Goal: Task Accomplishment & Management: Manage account settings

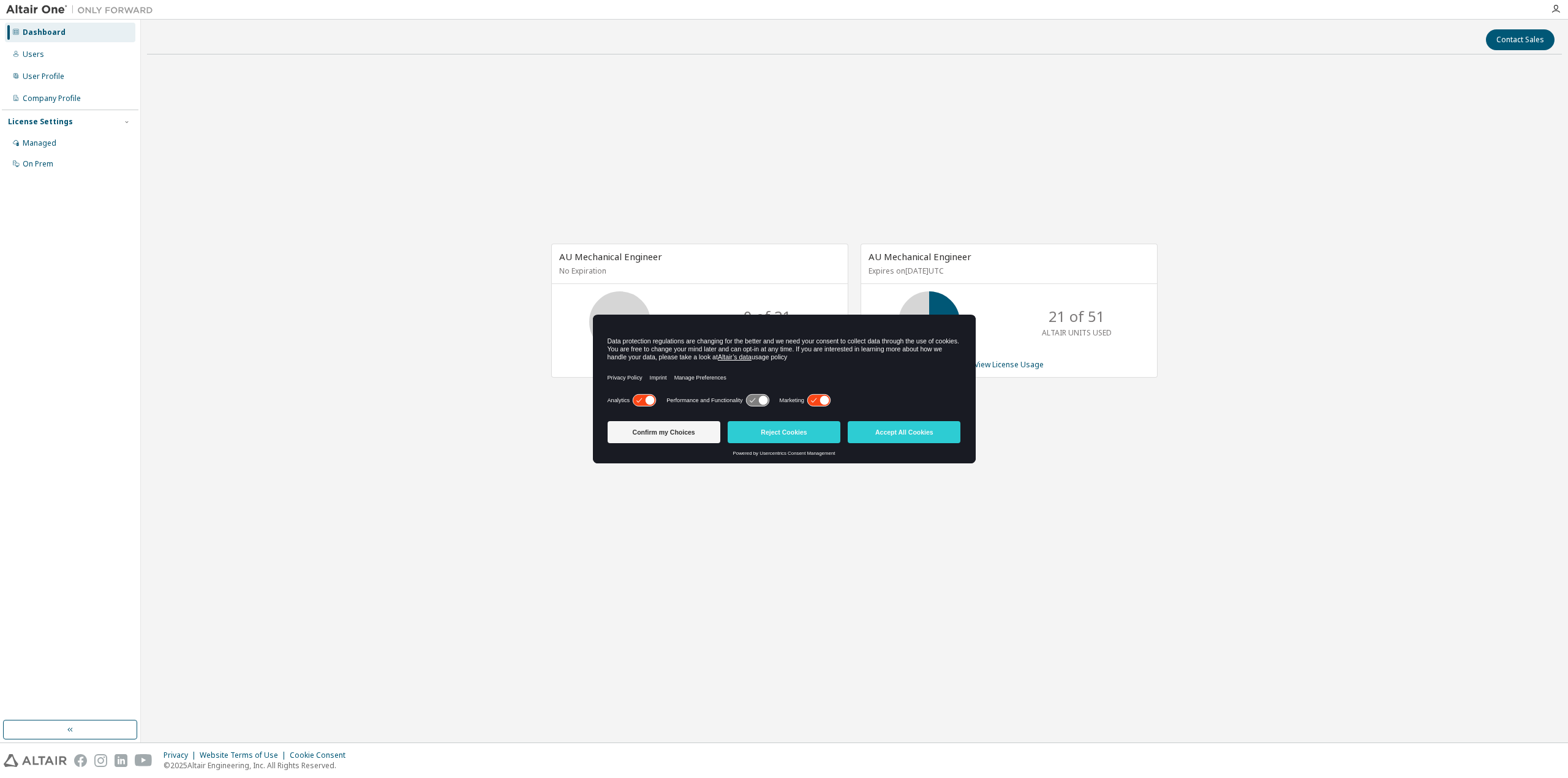
click at [817, 400] on icon at bounding box center [818, 401] width 23 height 12
click at [636, 404] on icon at bounding box center [644, 401] width 23 height 12
click at [677, 434] on button "Confirm my Choices" at bounding box center [664, 432] width 113 height 22
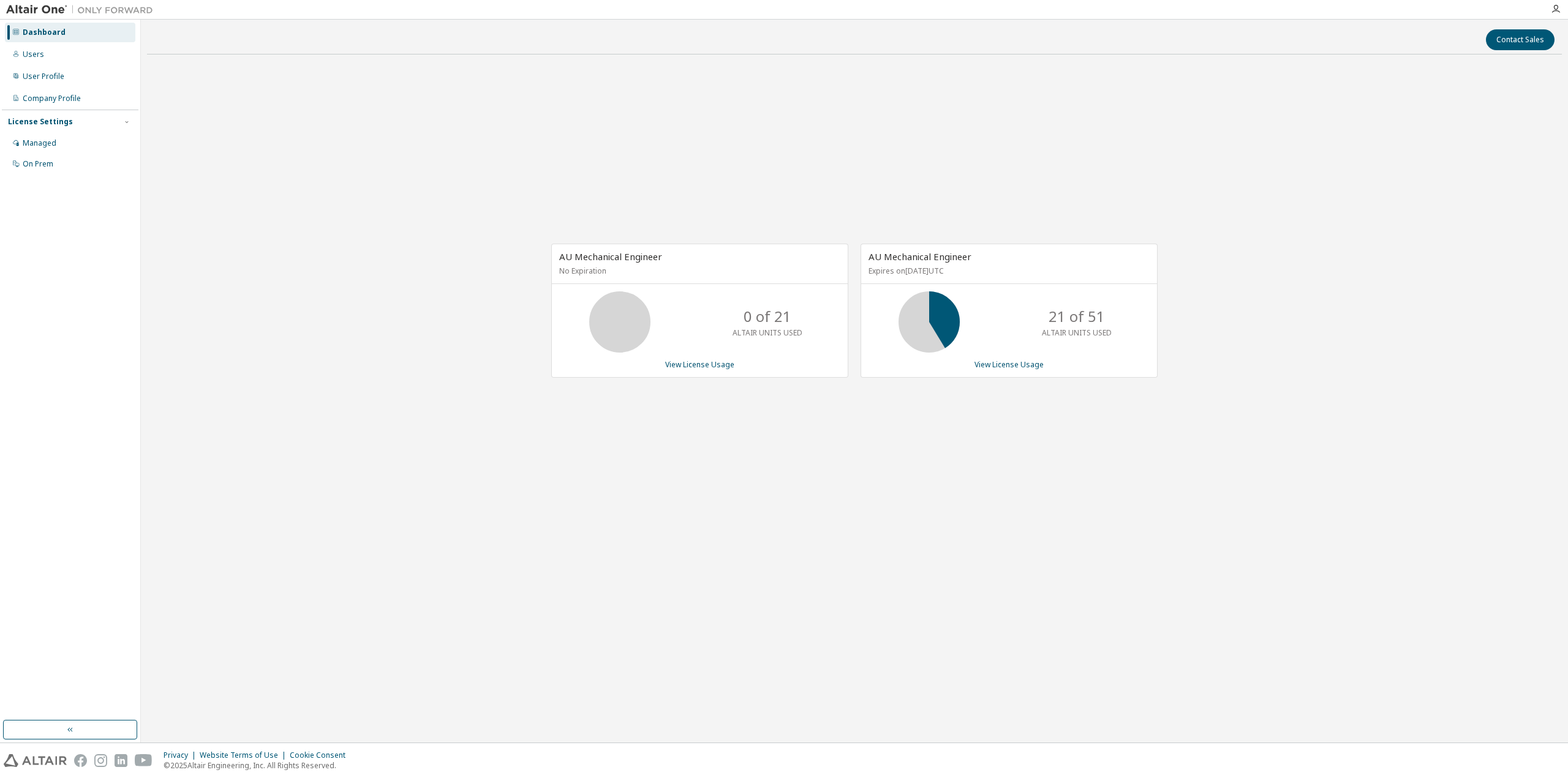
click at [1001, 334] on div "21 of 51 ALTAIR UNITS USED" at bounding box center [1009, 321] width 296 height 61
click at [1000, 363] on link "View License Usage" at bounding box center [1009, 365] width 69 height 10
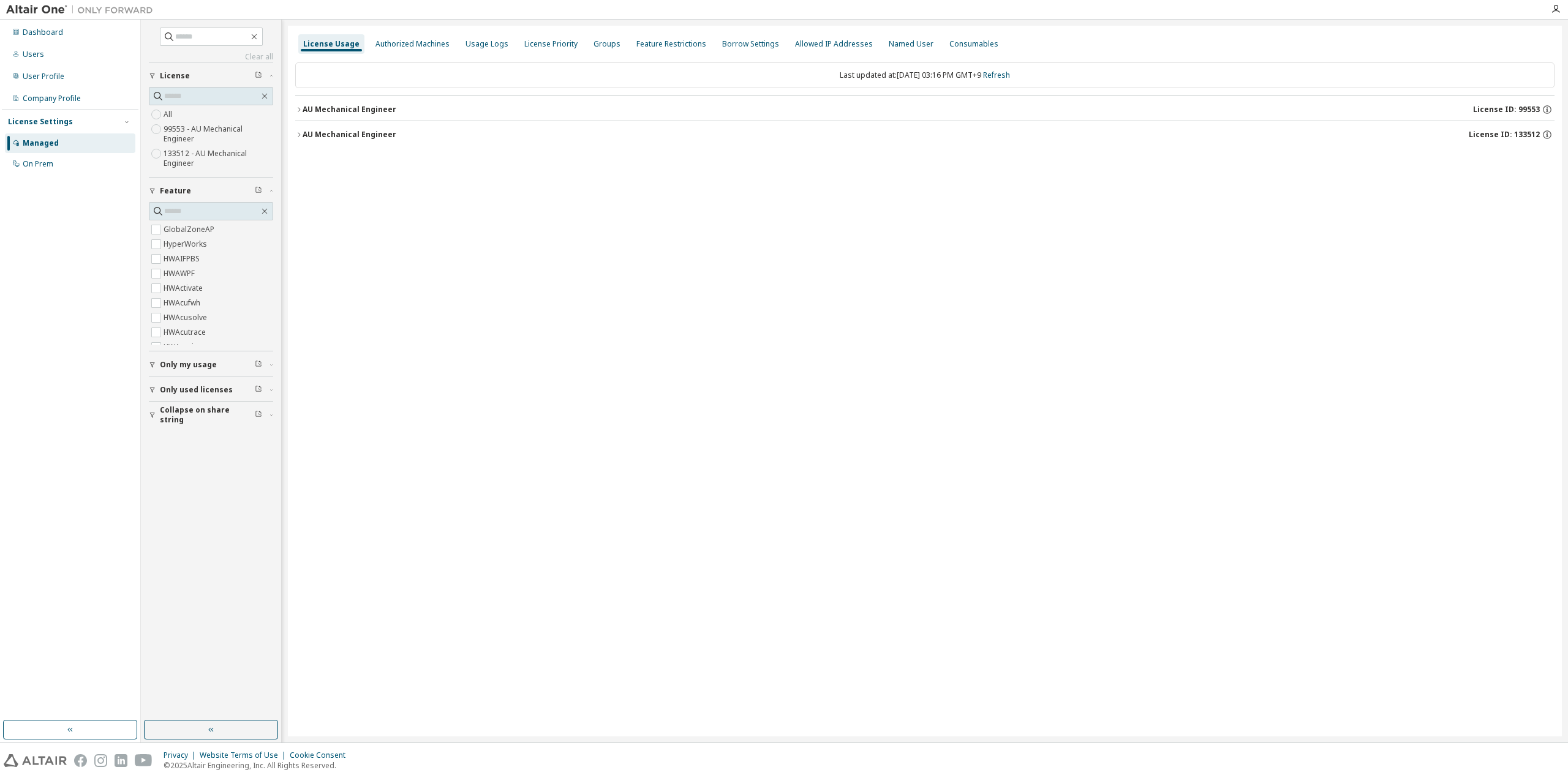
click at [293, 129] on div "License Usage Authorized Machines Usage Logs License Priority Groups Feature Re…" at bounding box center [924, 381] width 1274 height 710
click at [297, 132] on icon "button" at bounding box center [299, 135] width 7 height 7
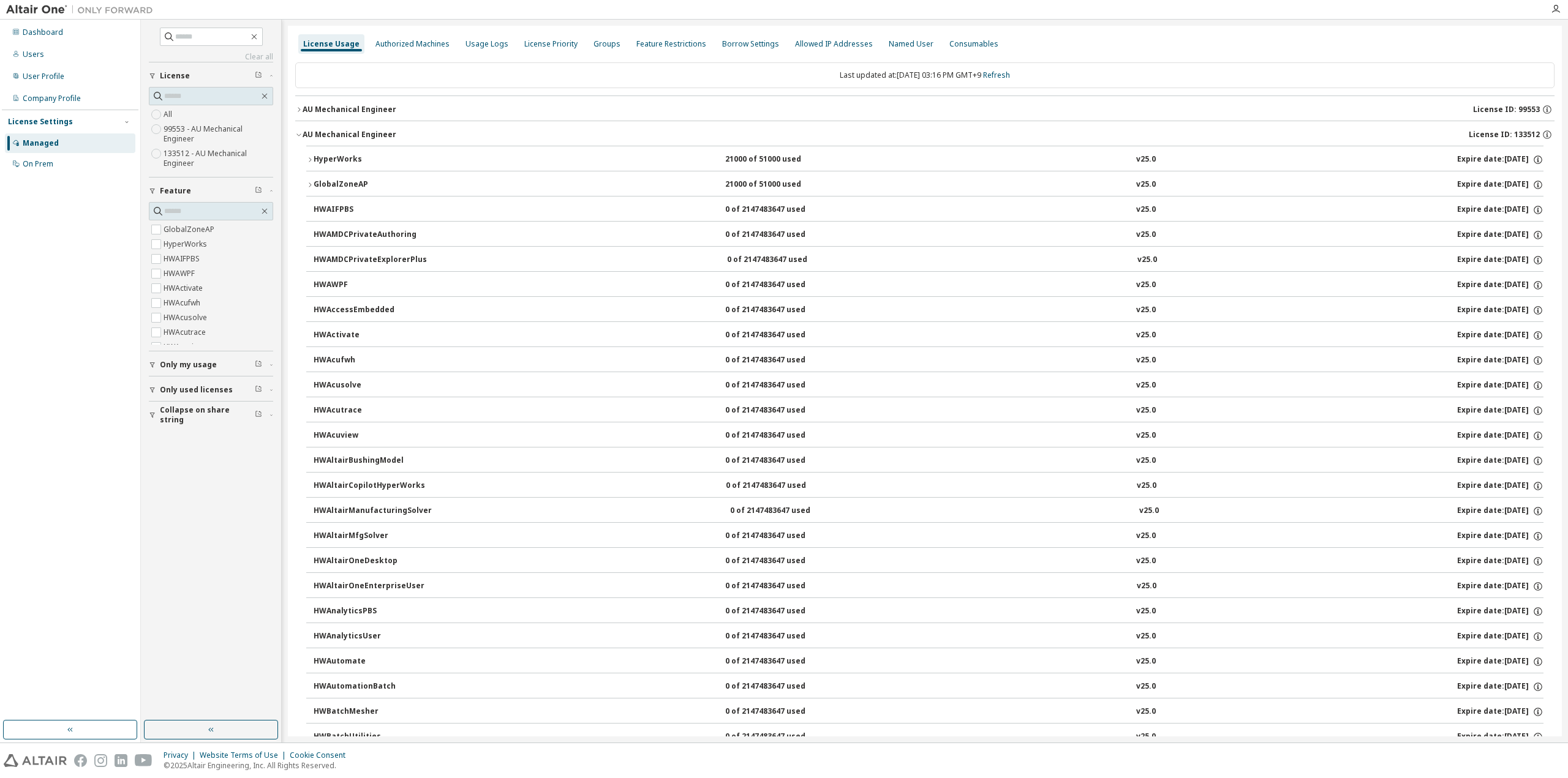
click at [310, 164] on button "HyperWorks 21000 of 51000 used v25.0 Expire date: [DATE]" at bounding box center [925, 160] width 1238 height 27
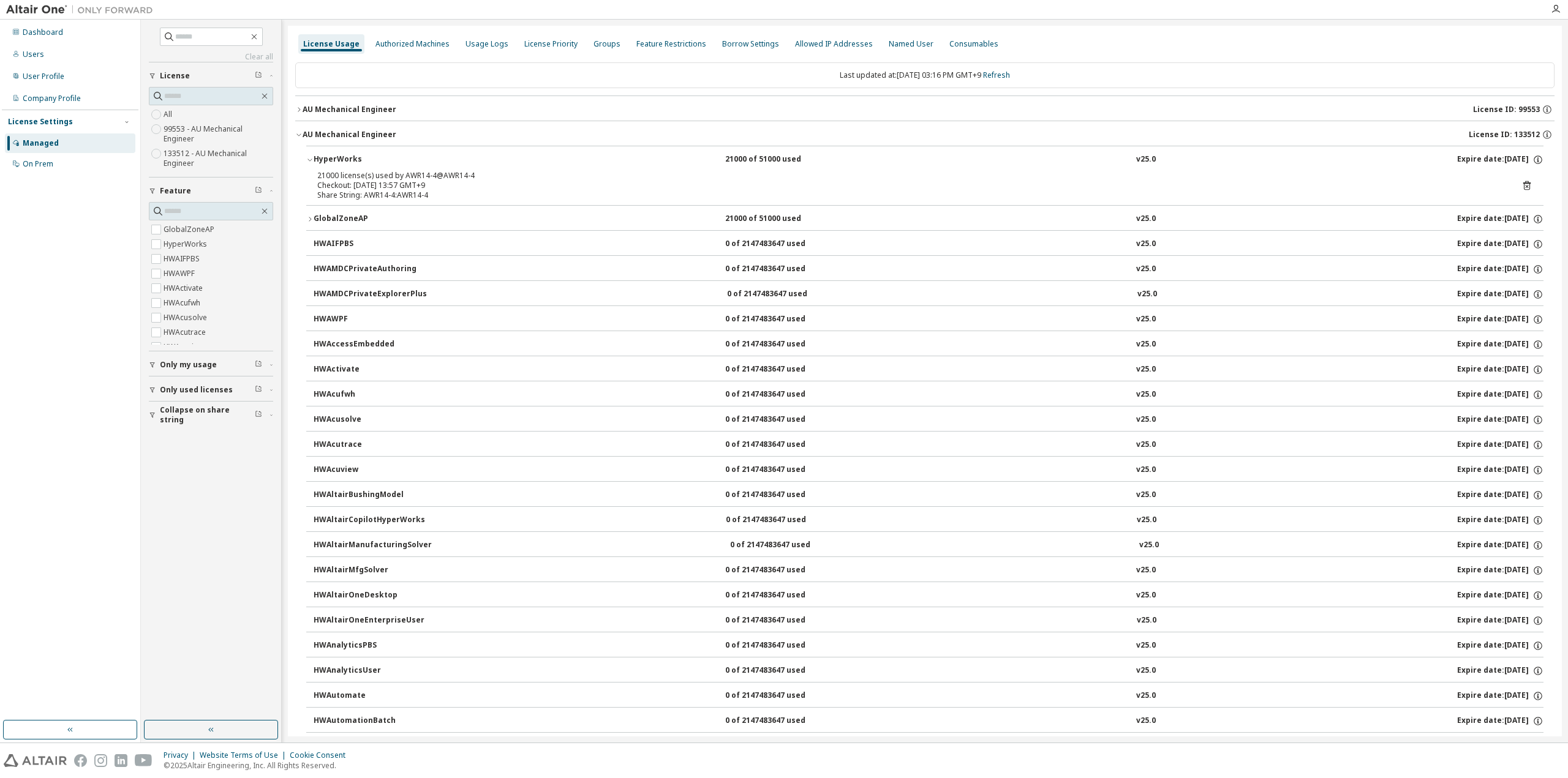
click at [1522, 188] on icon at bounding box center [1527, 185] width 11 height 11
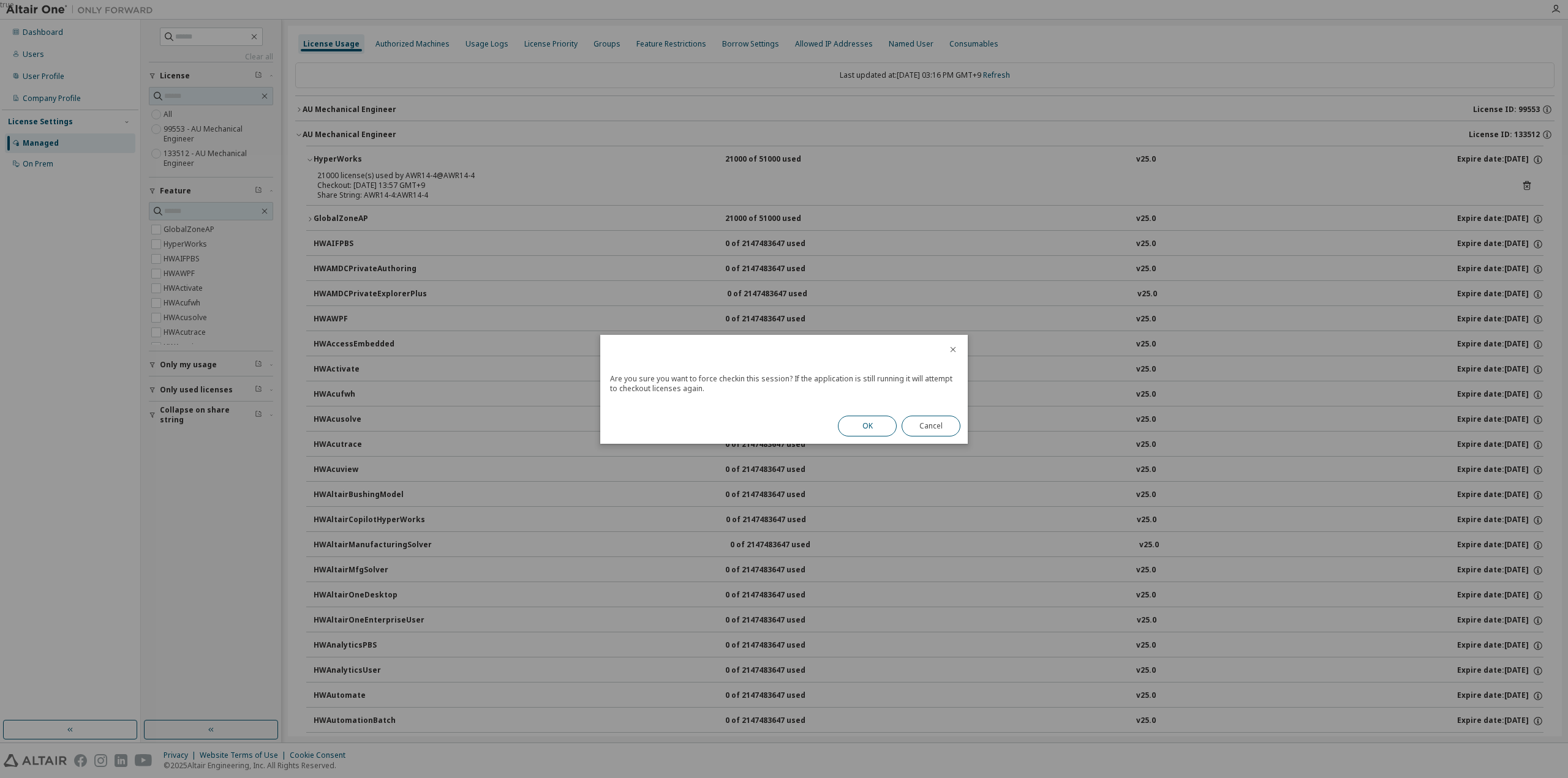
click at [861, 419] on button "OK" at bounding box center [868, 426] width 59 height 21
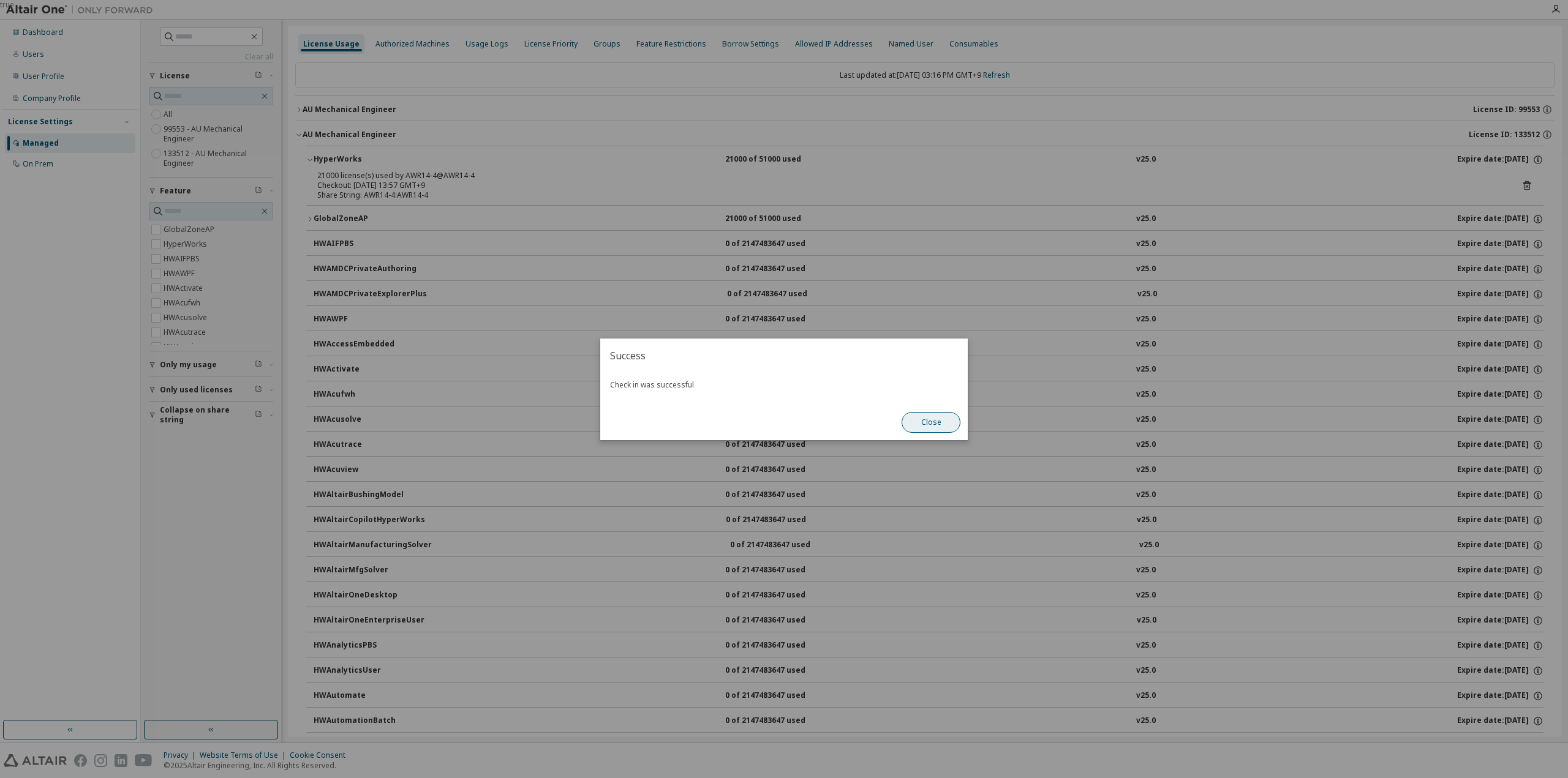
click at [920, 418] on button "Close" at bounding box center [931, 422] width 59 height 21
